Goal: Contribute content: Add original content to the website for others to see

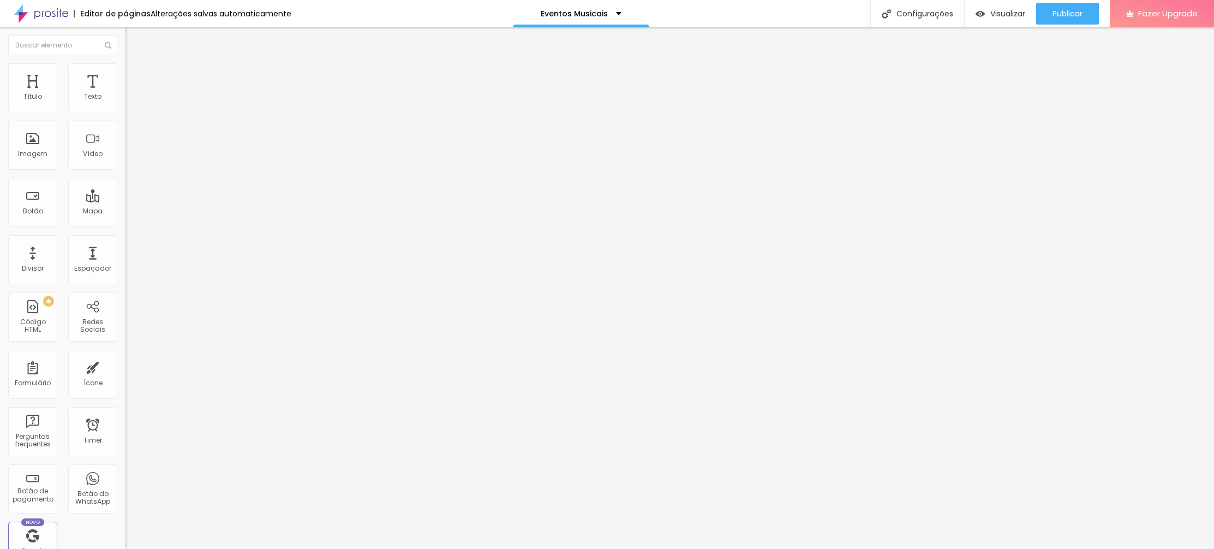
click at [125, 94] on span "Adicionar imagem" at bounding box center [160, 89] width 70 height 9
drag, startPoint x: 145, startPoint y: 169, endPoint x: 244, endPoint y: 181, distance: 100.0
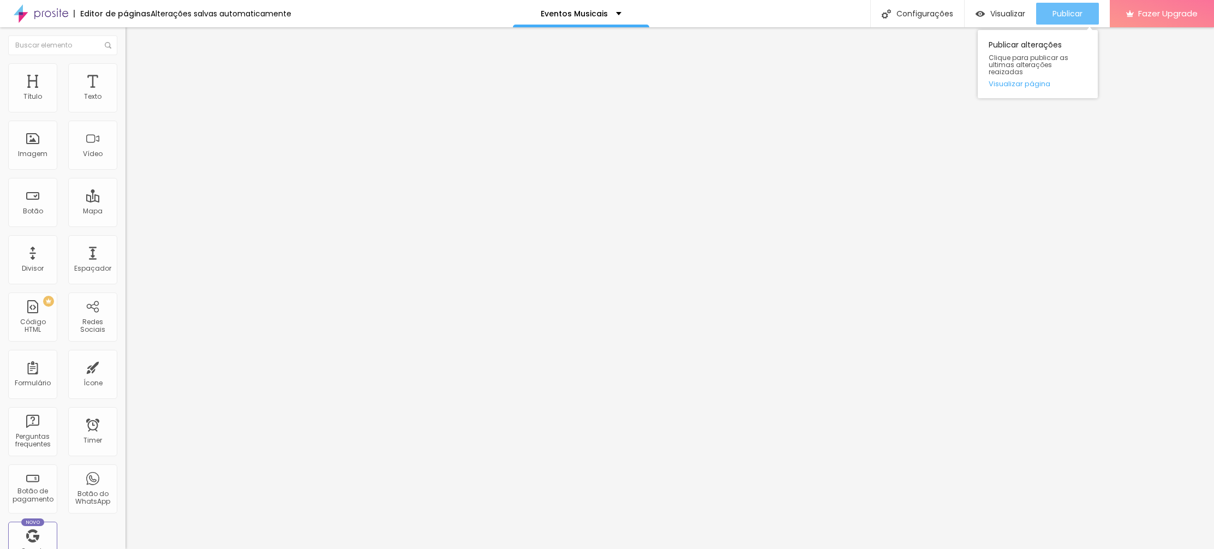
click at [1064, 10] on span "Publicar" at bounding box center [1067, 13] width 30 height 9
click at [125, 94] on span "Trocar imagem" at bounding box center [154, 89] width 59 height 9
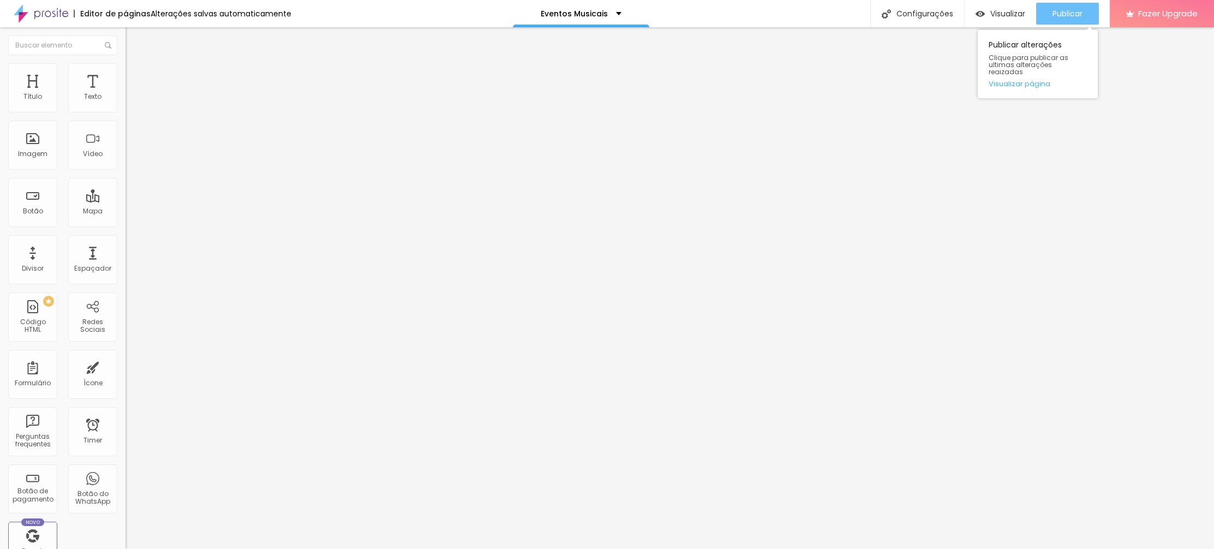
click at [1062, 11] on span "Publicar" at bounding box center [1067, 13] width 30 height 9
click at [989, 20] on div "Visualizar" at bounding box center [1000, 14] width 50 height 22
click at [125, 63] on img at bounding box center [130, 68] width 10 height 10
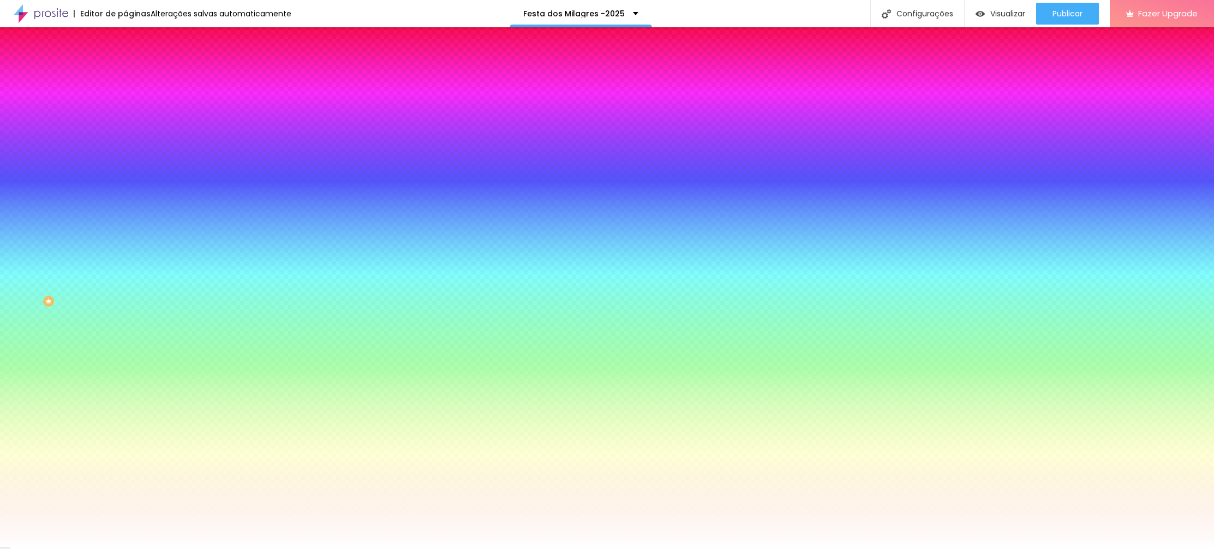
click at [125, 100] on span "Trocar imagem" at bounding box center [154, 95] width 59 height 9
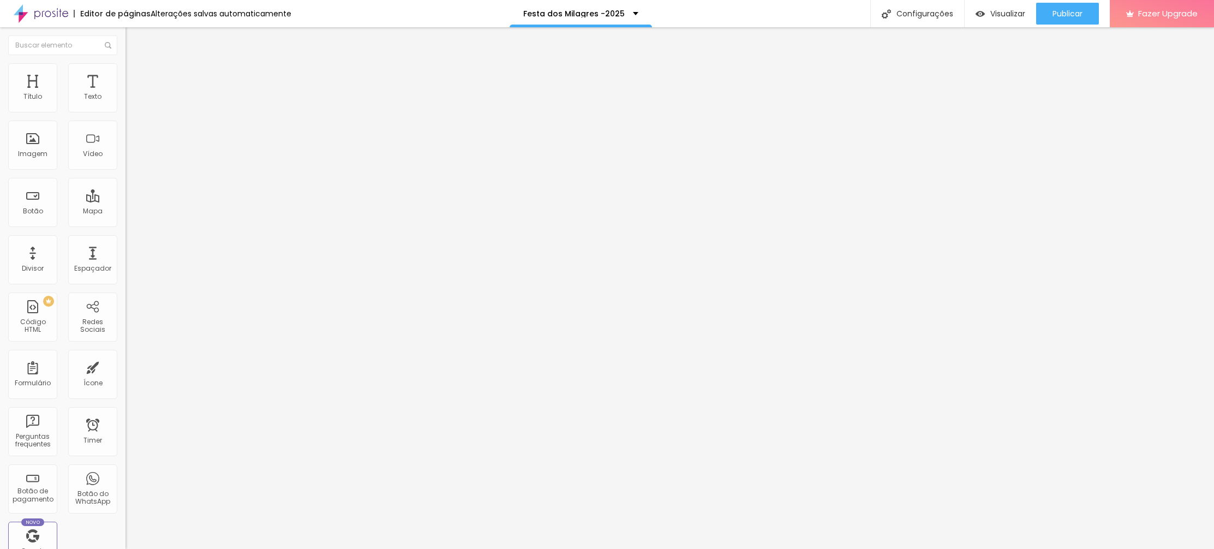
click at [125, 94] on span "Trocar imagem" at bounding box center [154, 89] width 59 height 9
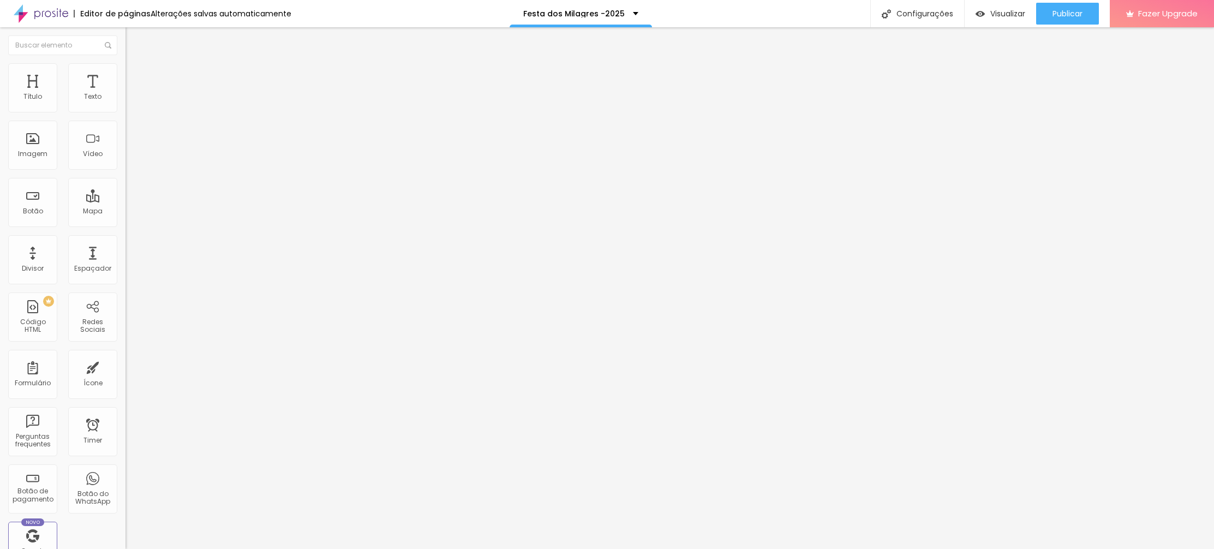
click at [125, 94] on span "Trocar imagem" at bounding box center [154, 89] width 59 height 9
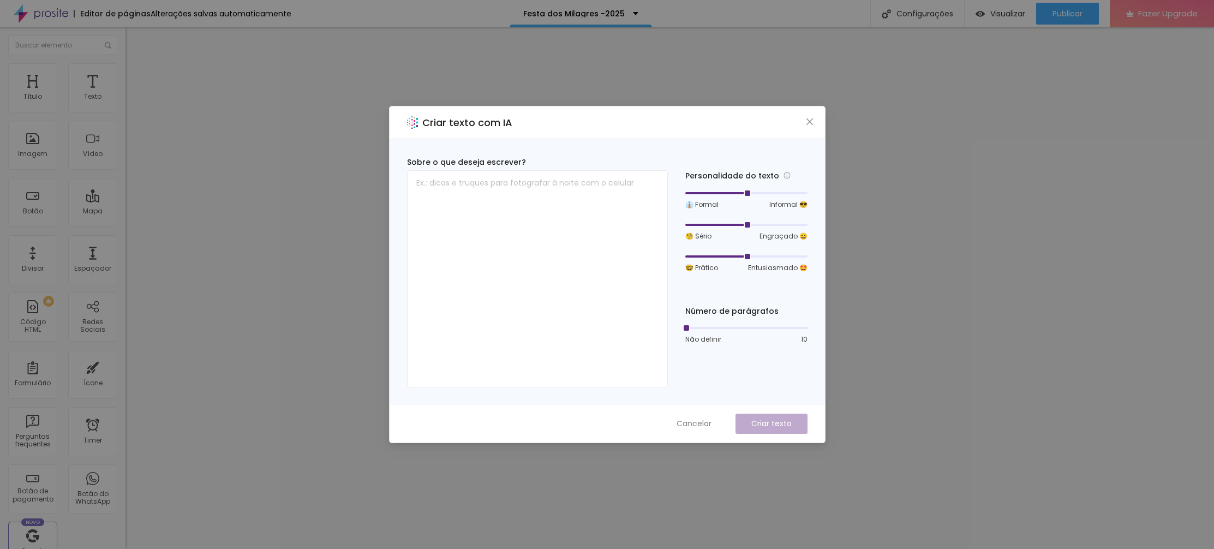
drag, startPoint x: 809, startPoint y: 120, endPoint x: 837, endPoint y: 149, distance: 40.5
click at [809, 120] on icon "close" at bounding box center [809, 121] width 9 height 9
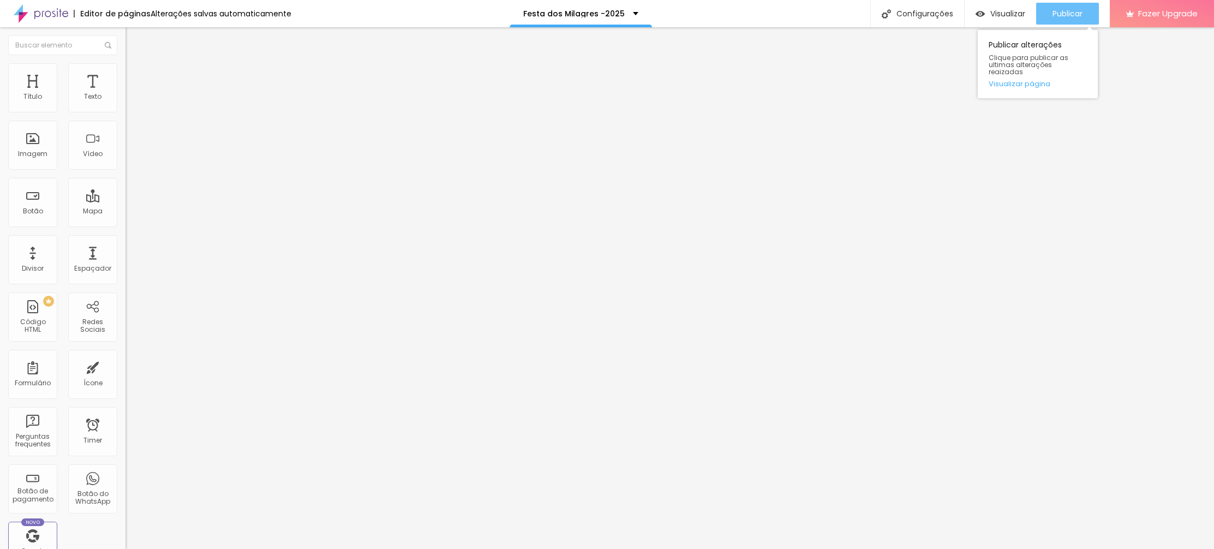
click at [1059, 13] on span "Publicar" at bounding box center [1067, 13] width 30 height 9
click at [1008, 12] on span "Visualizar" at bounding box center [997, 13] width 35 height 9
drag, startPoint x: 59, startPoint y: 229, endPoint x: 4, endPoint y: 225, distance: 55.2
click at [125, 225] on div "Texto Click me Alinhamento [GEOGRAPHIC_DATA] Link URL https:// Abrir em uma nov…" at bounding box center [187, 164] width 125 height 159
paste input "[DOMAIN_NAME][URL]"
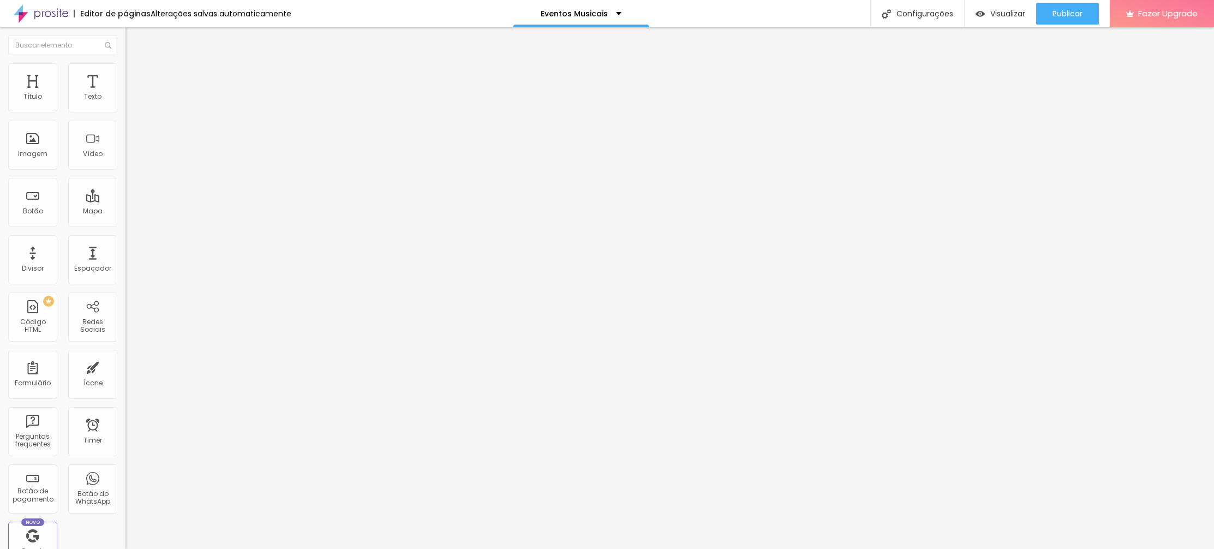
scroll to position [0, 213]
type input "[URL][DOMAIN_NAME]"
drag, startPoint x: 50, startPoint y: 125, endPoint x: 1, endPoint y: 127, distance: 49.7
click at [125, 123] on div "Texto Click me Alinhamento Tamanho Normal Pequeno Normal Grande Link URL [URL][…" at bounding box center [187, 164] width 125 height 159
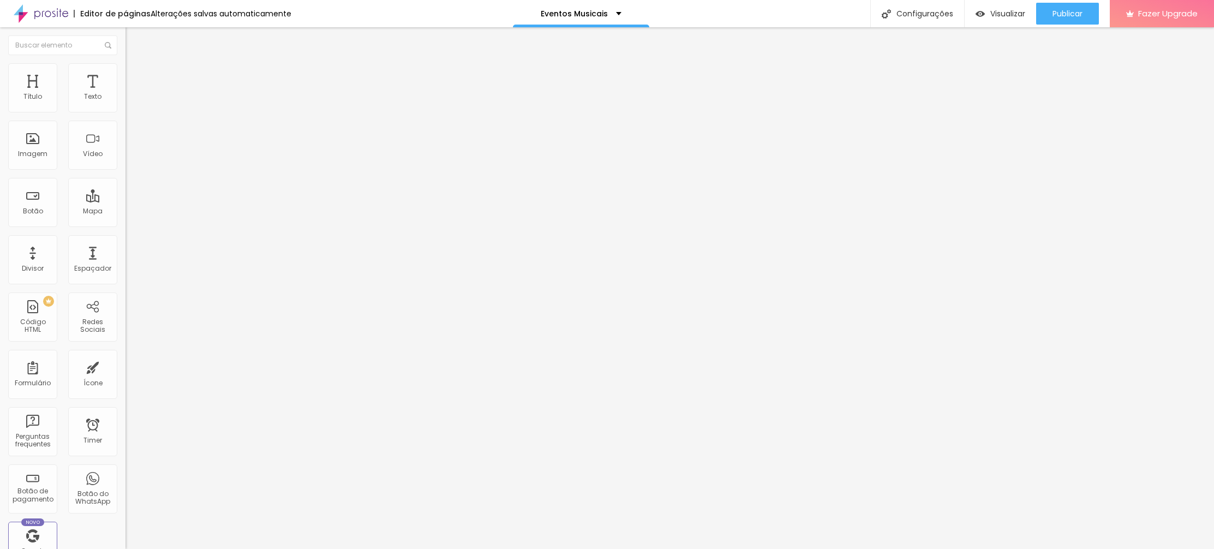
type input "D"
type input "Festa dos Milagres"
click at [1078, 9] on span "Publicar" at bounding box center [1067, 13] width 30 height 9
click at [1002, 9] on span "Visualizar" at bounding box center [1007, 13] width 35 height 9
